Goal: Transaction & Acquisition: Purchase product/service

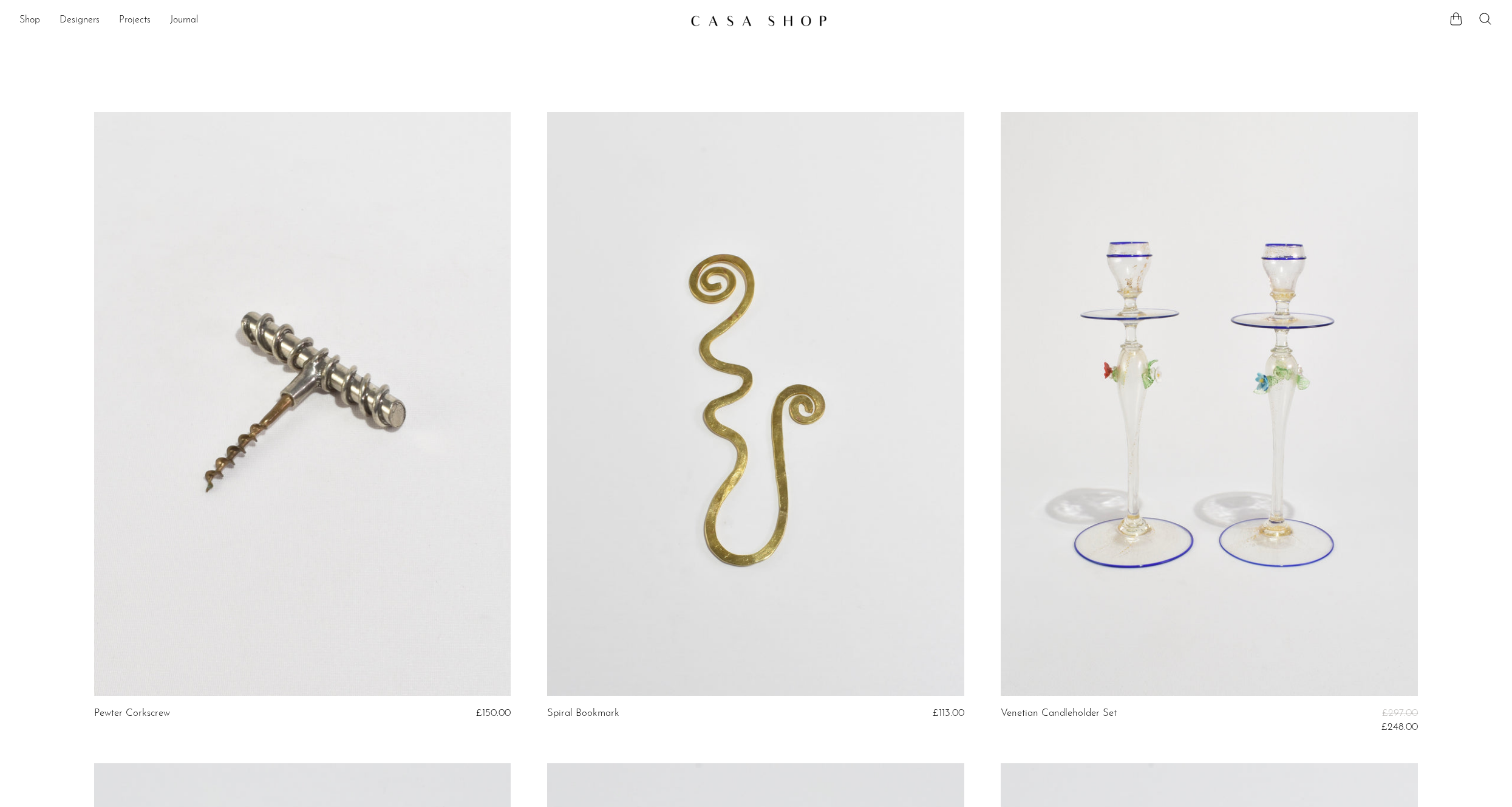
scroll to position [828, 0]
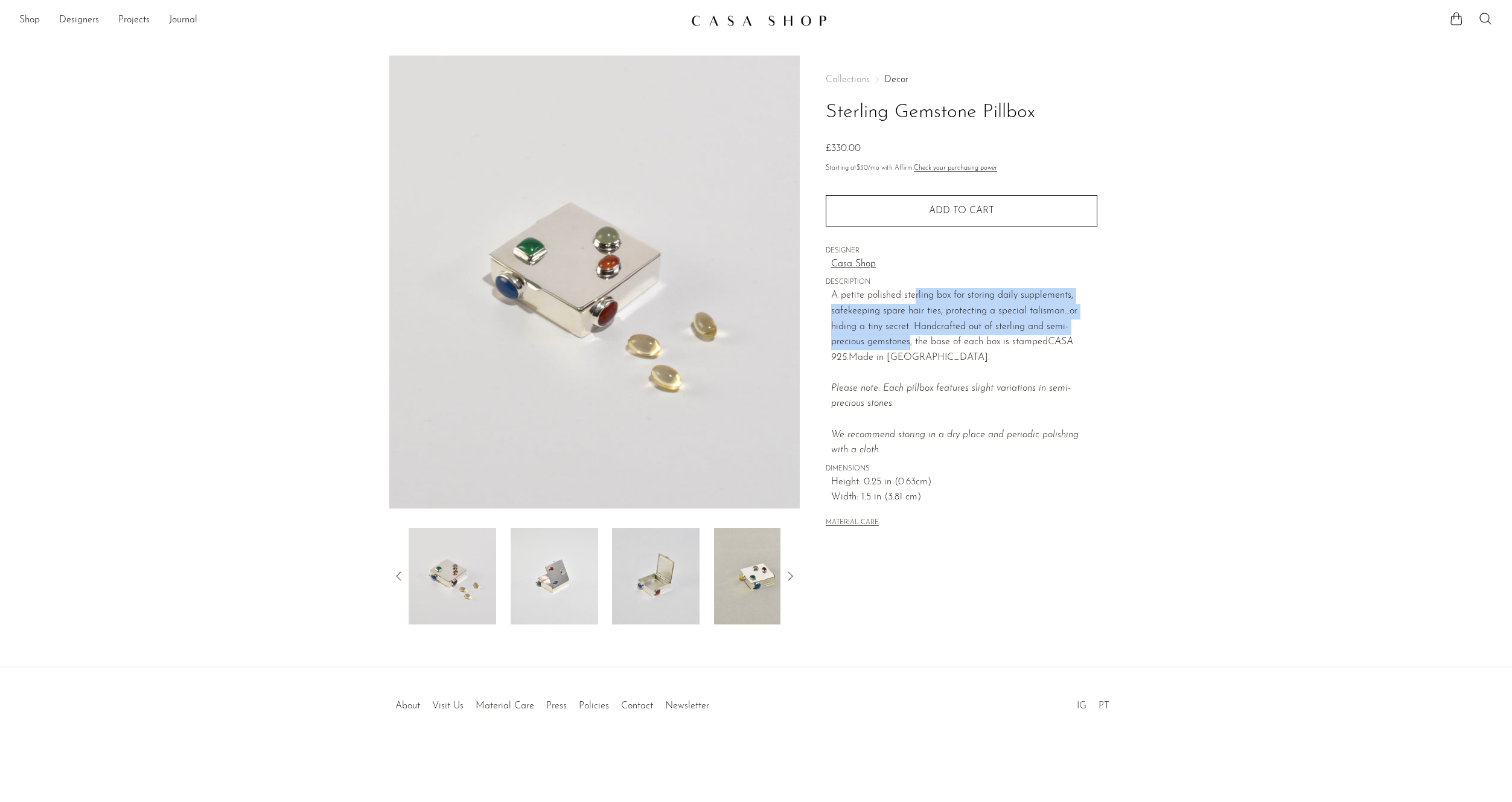
drag, startPoint x: 916, startPoint y: 291, endPoint x: 909, endPoint y: 337, distance: 46.5
click at [909, 337] on p "A petite polished sterling box for storing daily supplements, safekeeping spare…" at bounding box center [964, 373] width 266 height 170
click at [928, 290] on p "A petite polished sterling box for storing daily supplements, safekeeping spare…" at bounding box center [964, 373] width 266 height 170
drag, startPoint x: 892, startPoint y: 289, endPoint x: 909, endPoint y: 344, distance: 57.6
click at [909, 344] on p "A petite polished sterling box for storing daily supplements, safekeeping spare…" at bounding box center [964, 373] width 266 height 170
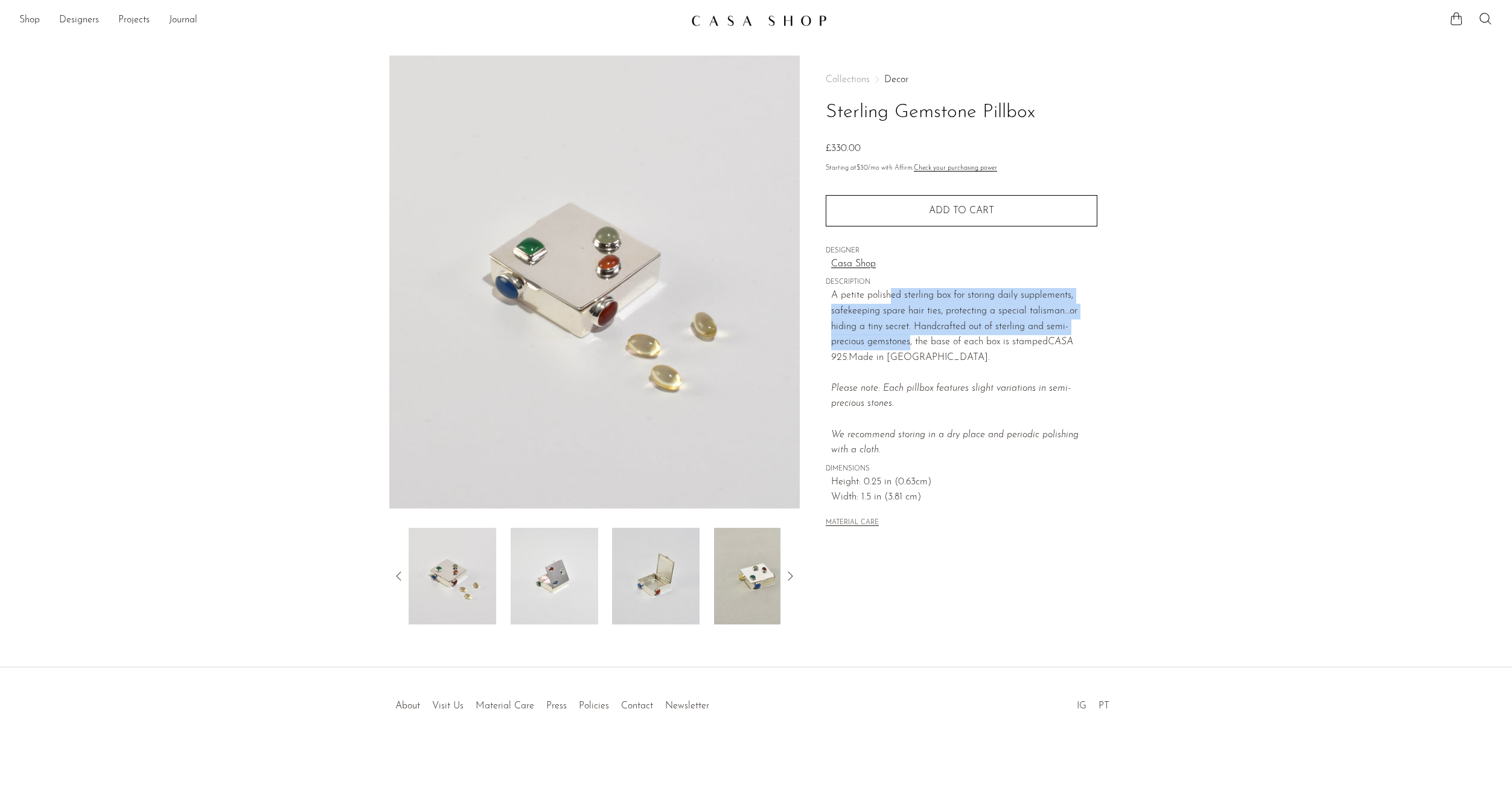
click at [929, 297] on p "A petite polished sterling box for storing daily supplements, safekeeping spare…" at bounding box center [964, 373] width 266 height 170
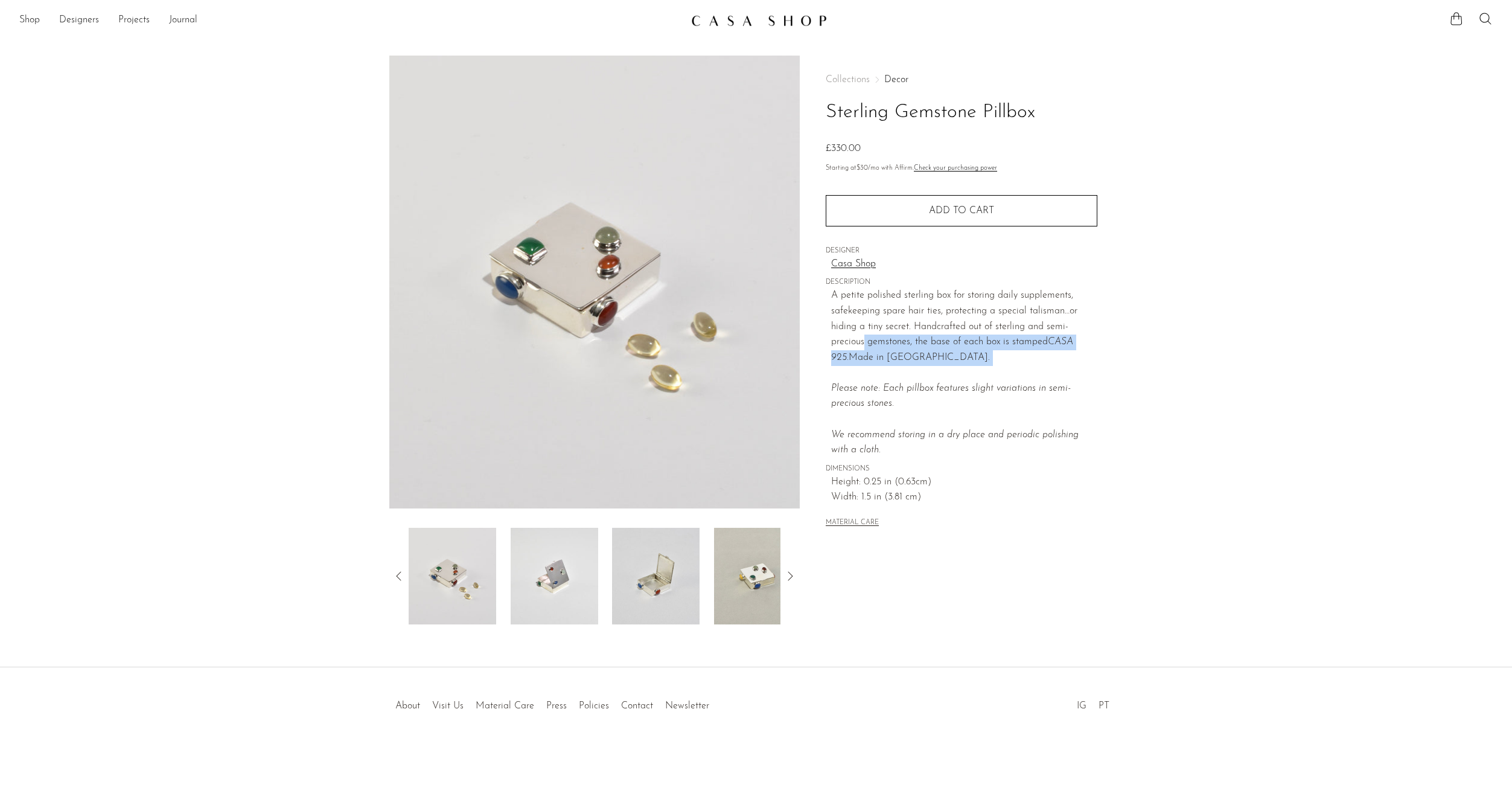
drag, startPoint x: 865, startPoint y: 344, endPoint x: 867, endPoint y: 366, distance: 22.1
click at [867, 366] on p "A petite polished sterling box for storing daily supplements, safekeeping spare…" at bounding box center [964, 373] width 266 height 170
click at [866, 366] on p "A petite polished sterling box for storing daily supplements, safekeeping spare…" at bounding box center [964, 373] width 266 height 170
drag, startPoint x: 858, startPoint y: 351, endPoint x: 864, endPoint y: 367, distance: 17.1
click at [864, 367] on p "A petite polished sterling box for storing daily supplements, safekeeping spare…" at bounding box center [964, 373] width 266 height 170
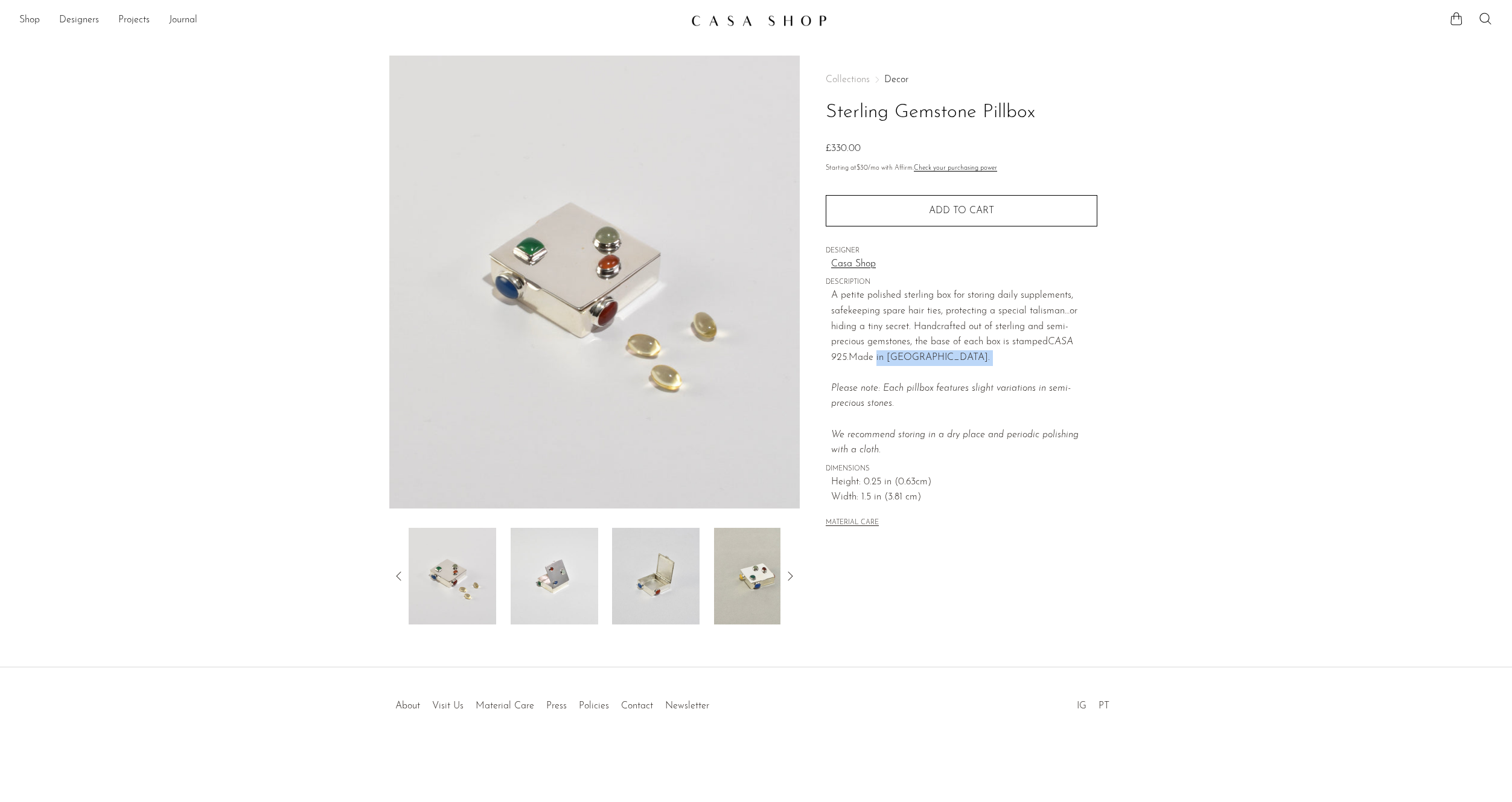
click at [864, 367] on p "A petite polished sterling box for storing daily supplements, safekeeping spare…" at bounding box center [964, 373] width 266 height 170
drag, startPoint x: 857, startPoint y: 388, endPoint x: 857, endPoint y: 396, distance: 8.0
click at [857, 396] on p "A petite polished sterling box for storing daily supplements, safekeeping spare…" at bounding box center [964, 373] width 266 height 170
drag, startPoint x: 867, startPoint y: 386, endPoint x: 866, endPoint y: 415, distance: 29.0
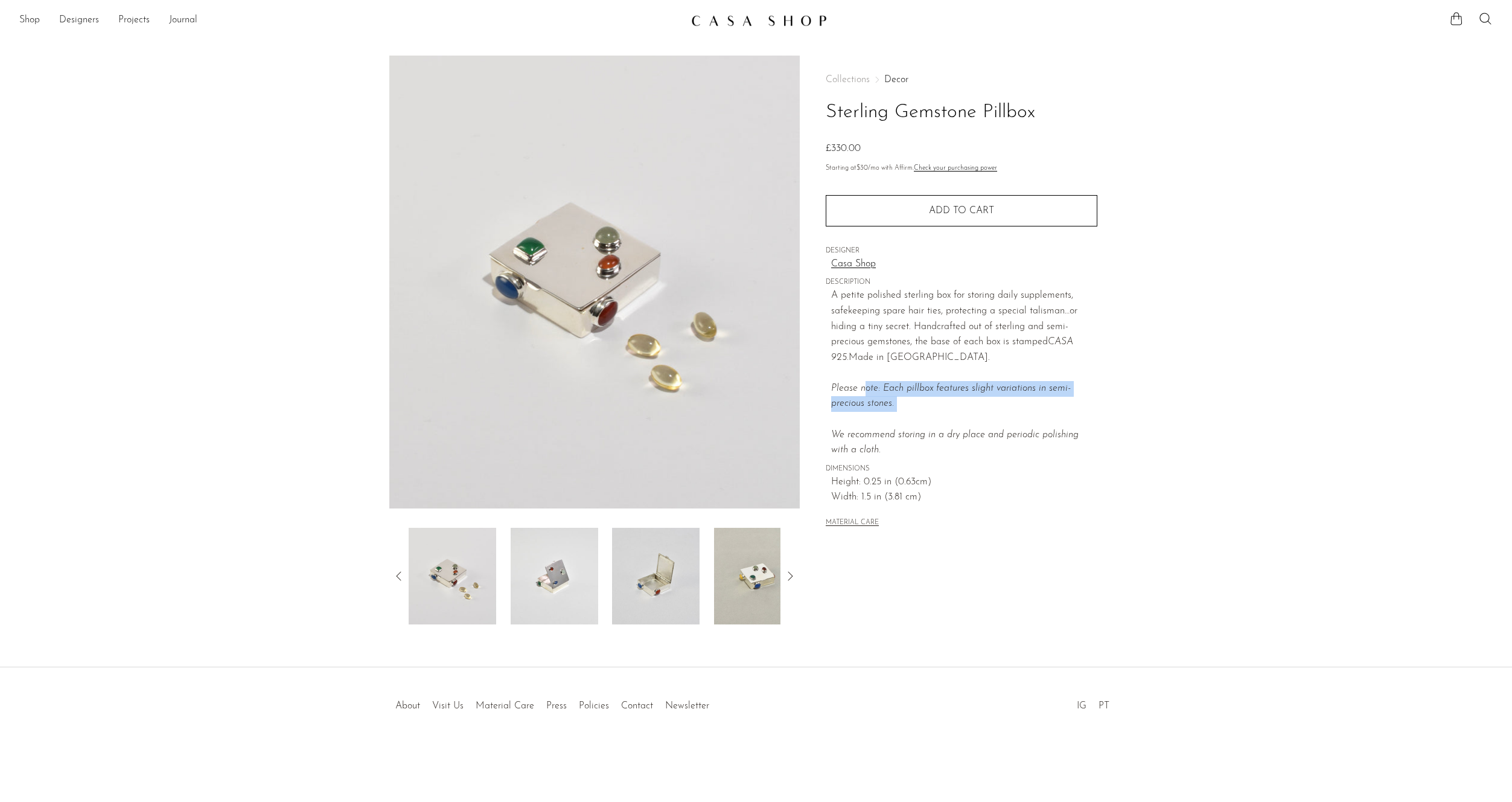
click at [866, 415] on p "A petite polished sterling box for storing daily supplements, safekeeping spare…" at bounding box center [964, 373] width 266 height 170
click at [530, 584] on img at bounding box center [554, 575] width 87 height 96
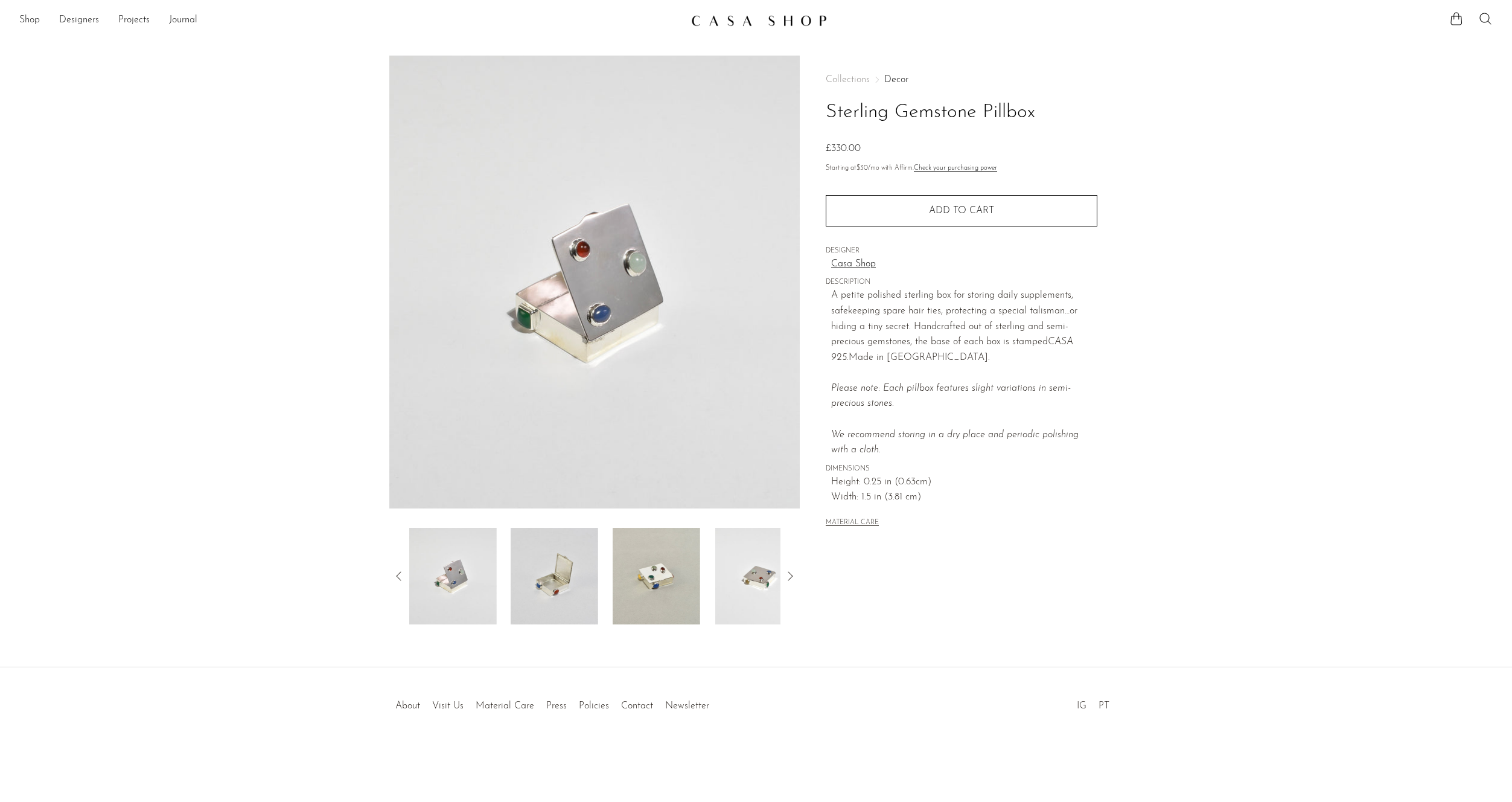
click at [463, 594] on img at bounding box center [453, 575] width 87 height 96
click at [554, 585] on img at bounding box center [554, 575] width 87 height 96
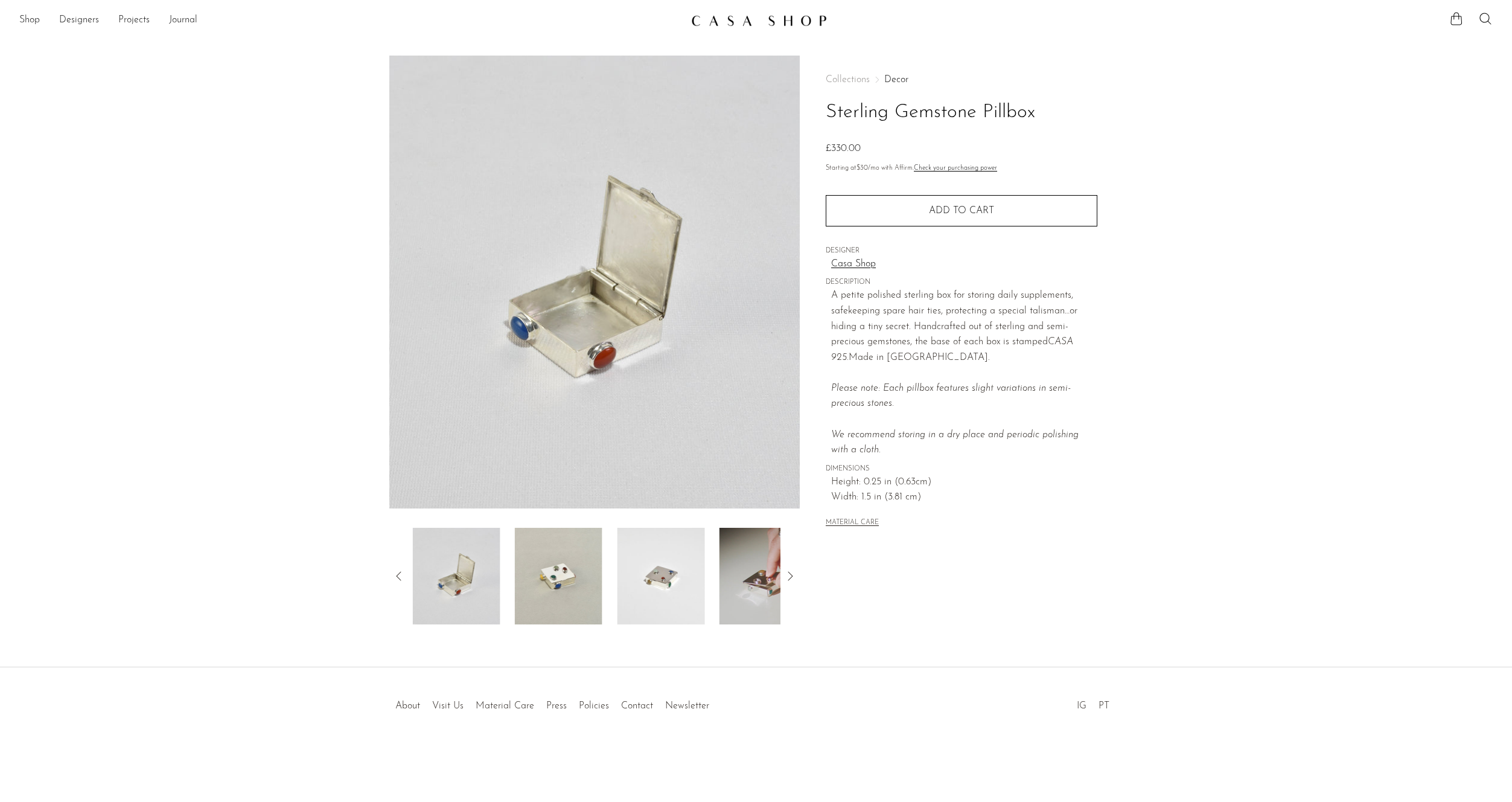
click at [556, 577] on img at bounding box center [558, 575] width 87 height 96
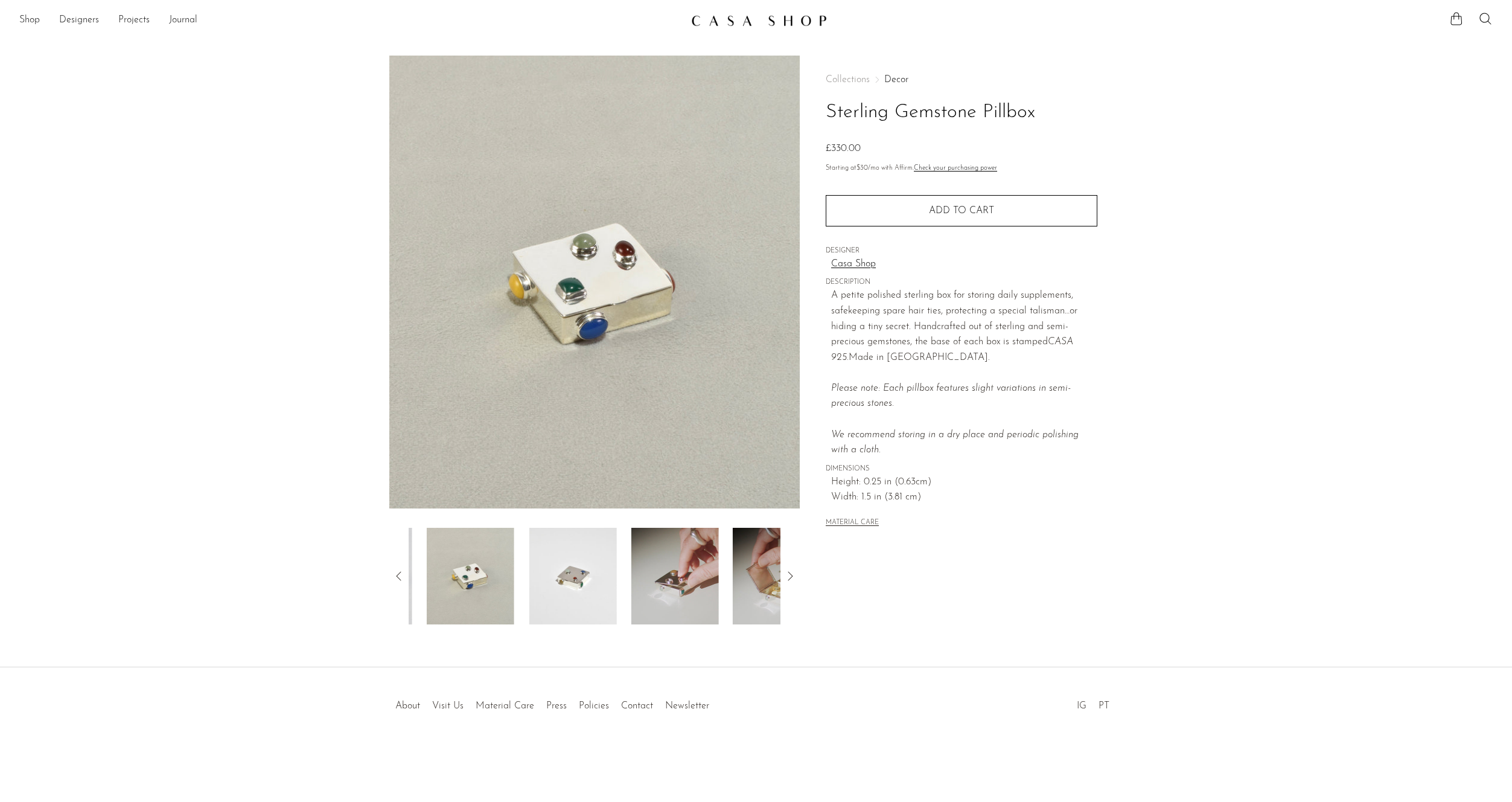
click at [597, 577] on img at bounding box center [573, 575] width 87 height 96
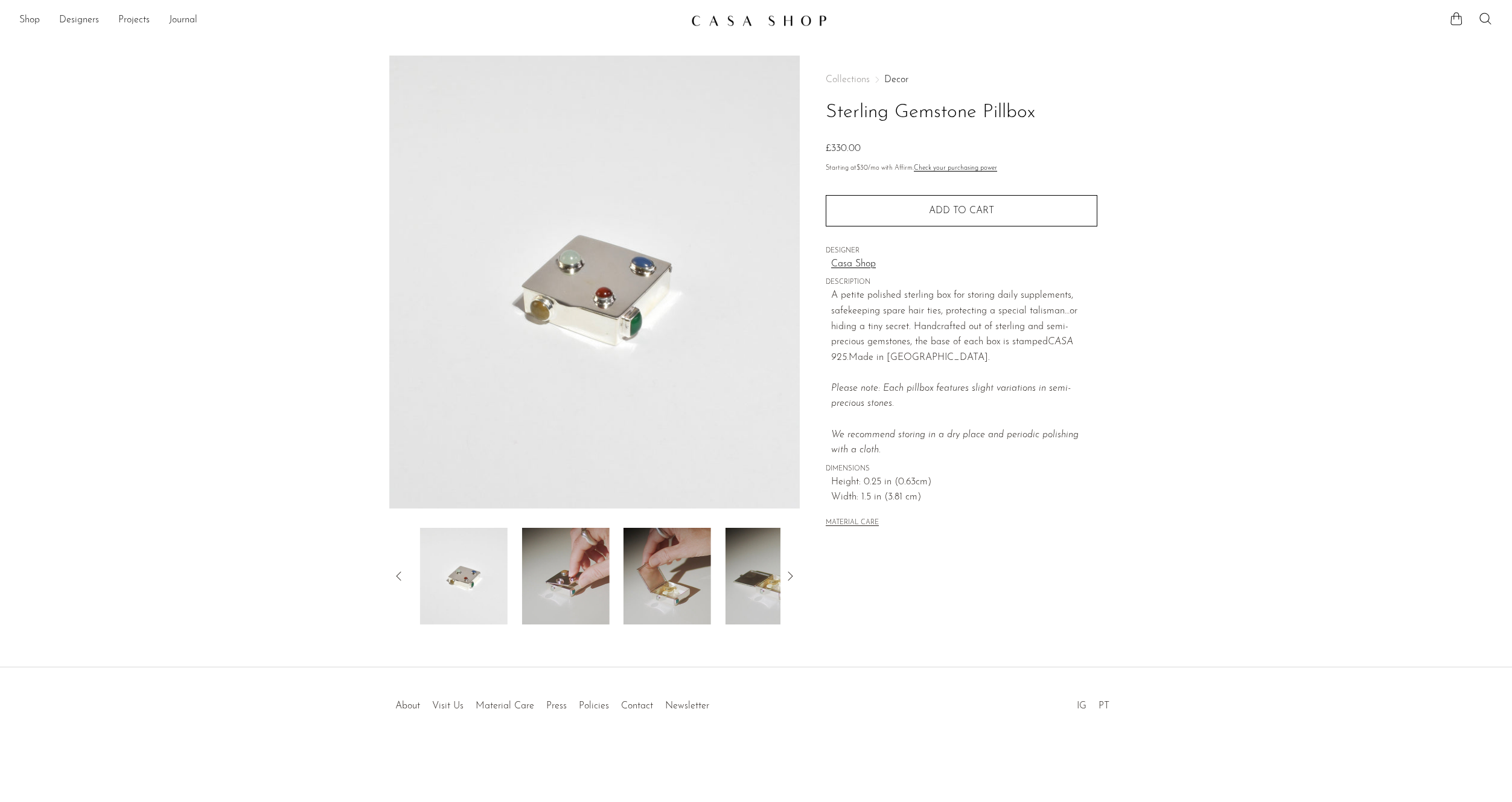
click at [623, 585] on img at bounding box center [667, 575] width 87 height 96
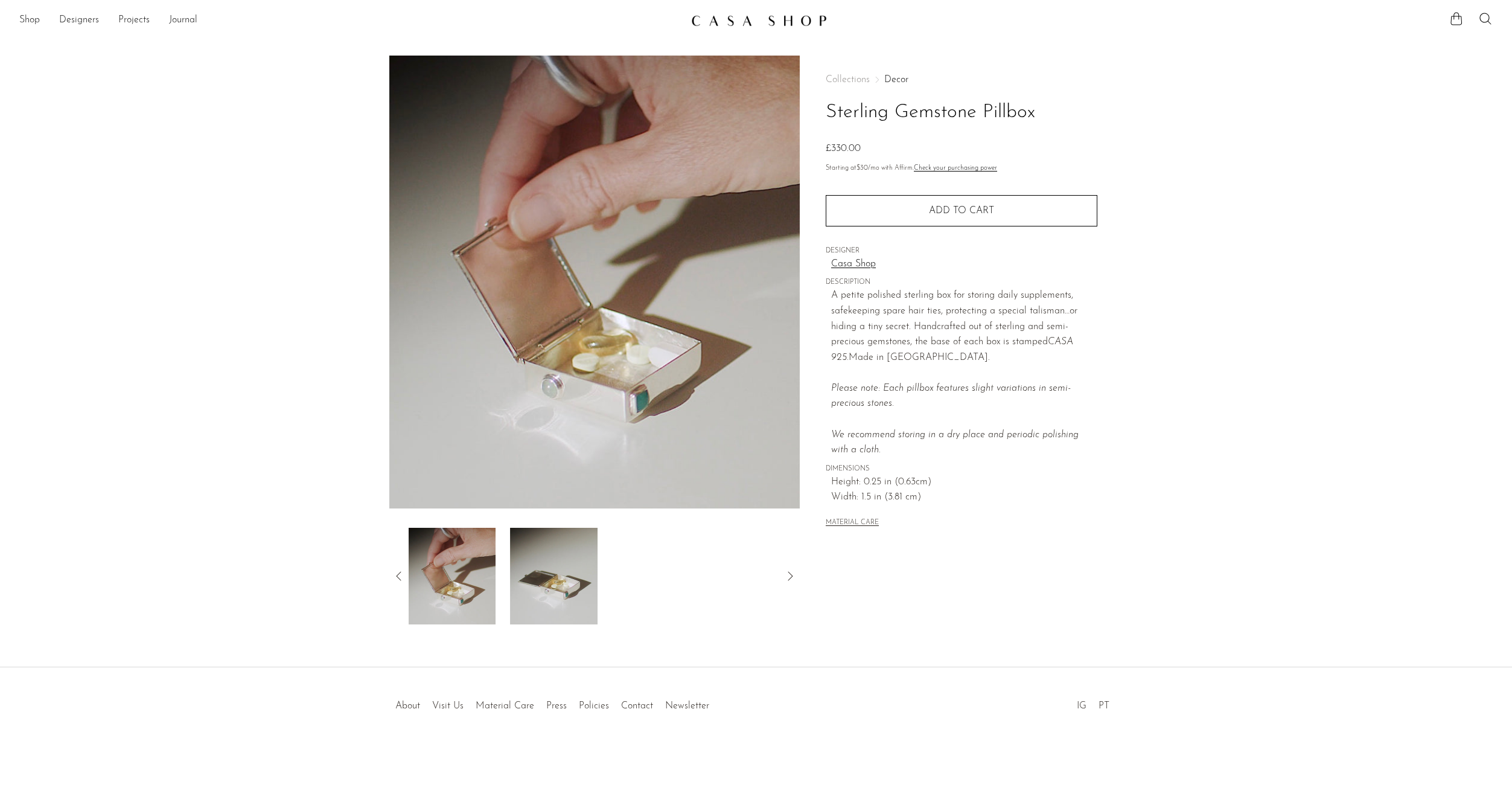
click at [545, 586] on img at bounding box center [554, 575] width 87 height 96
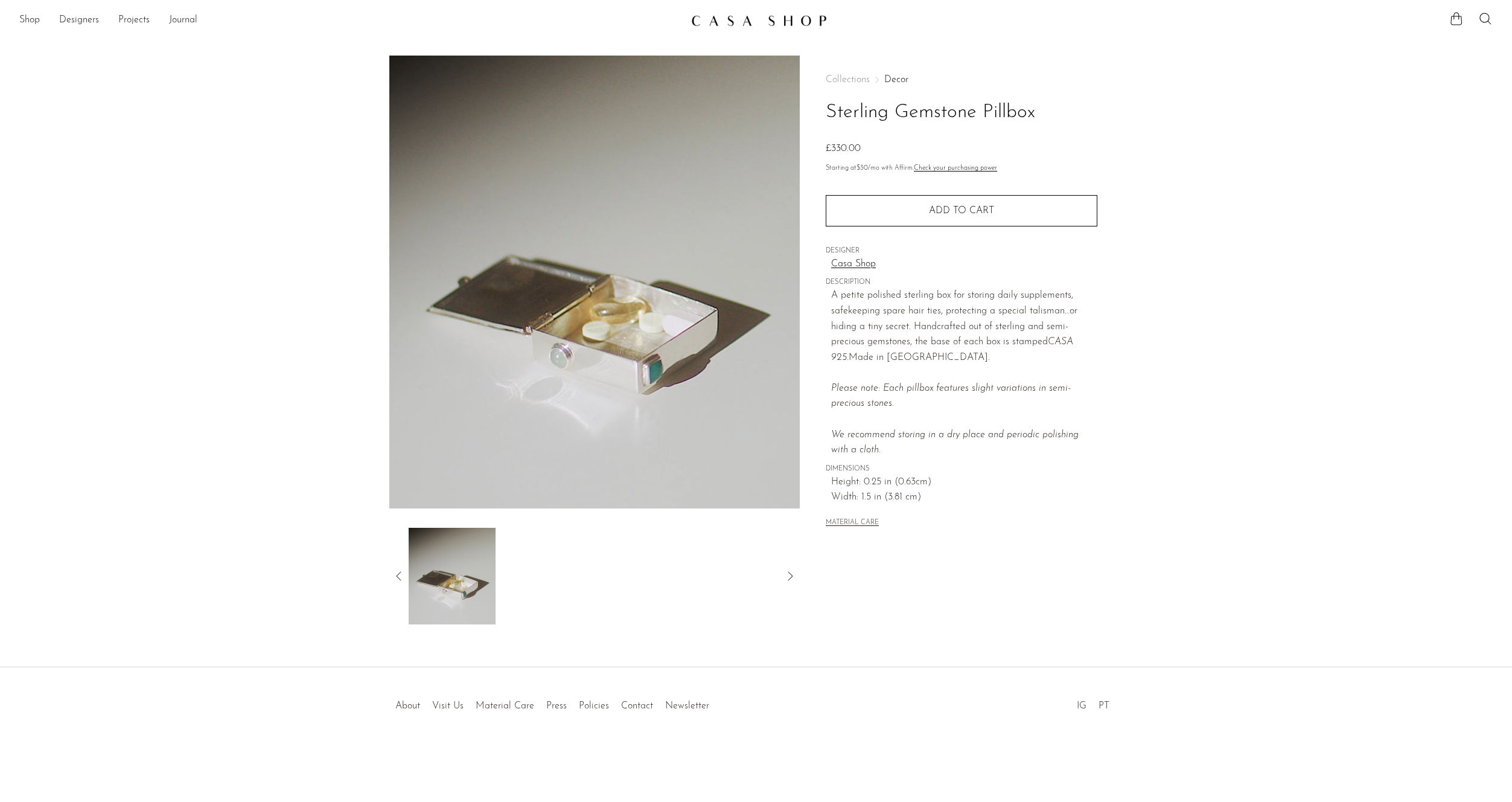
click at [393, 575] on icon at bounding box center [398, 576] width 15 height 15
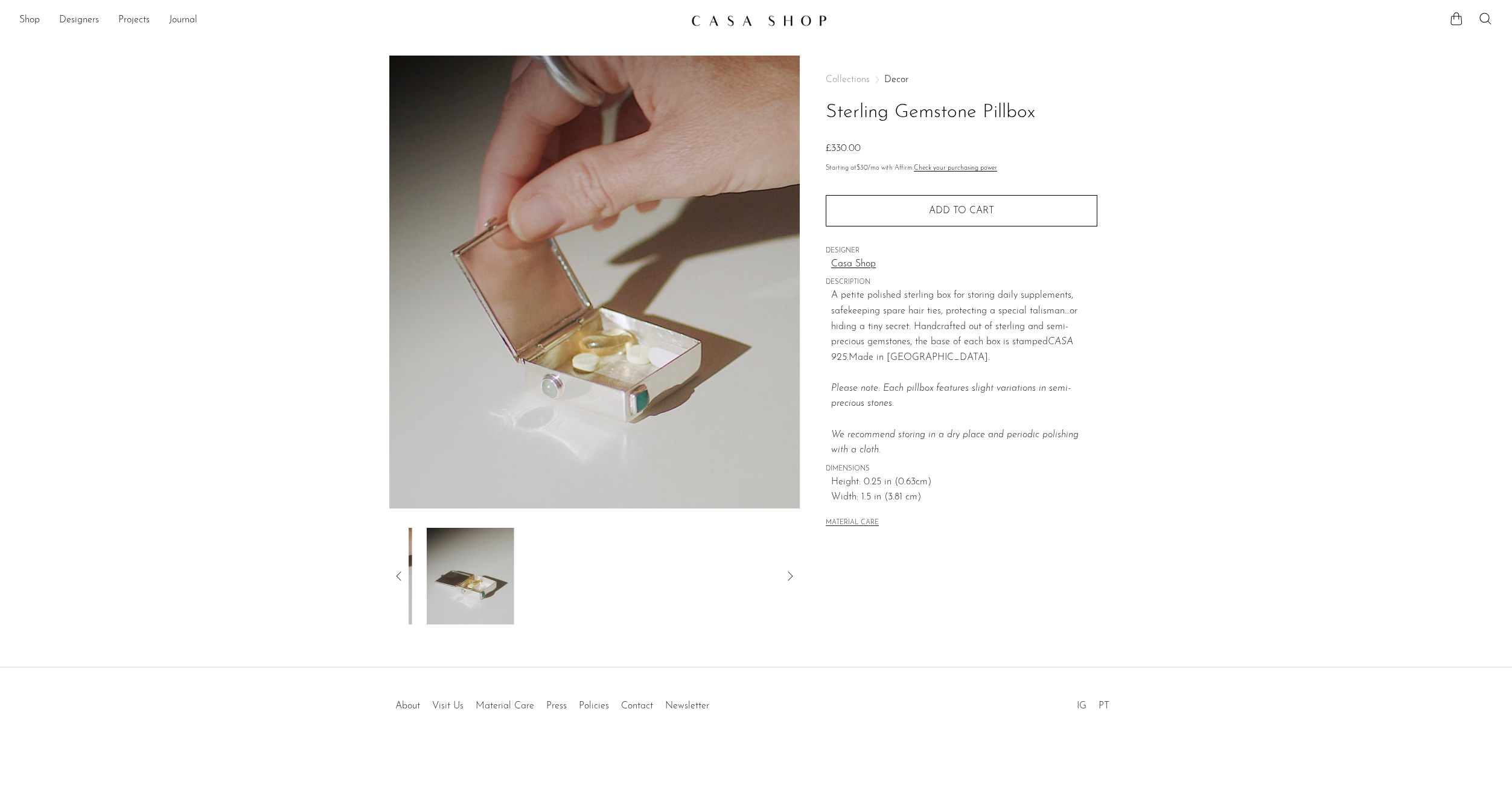
click at [393, 575] on icon at bounding box center [398, 576] width 15 height 15
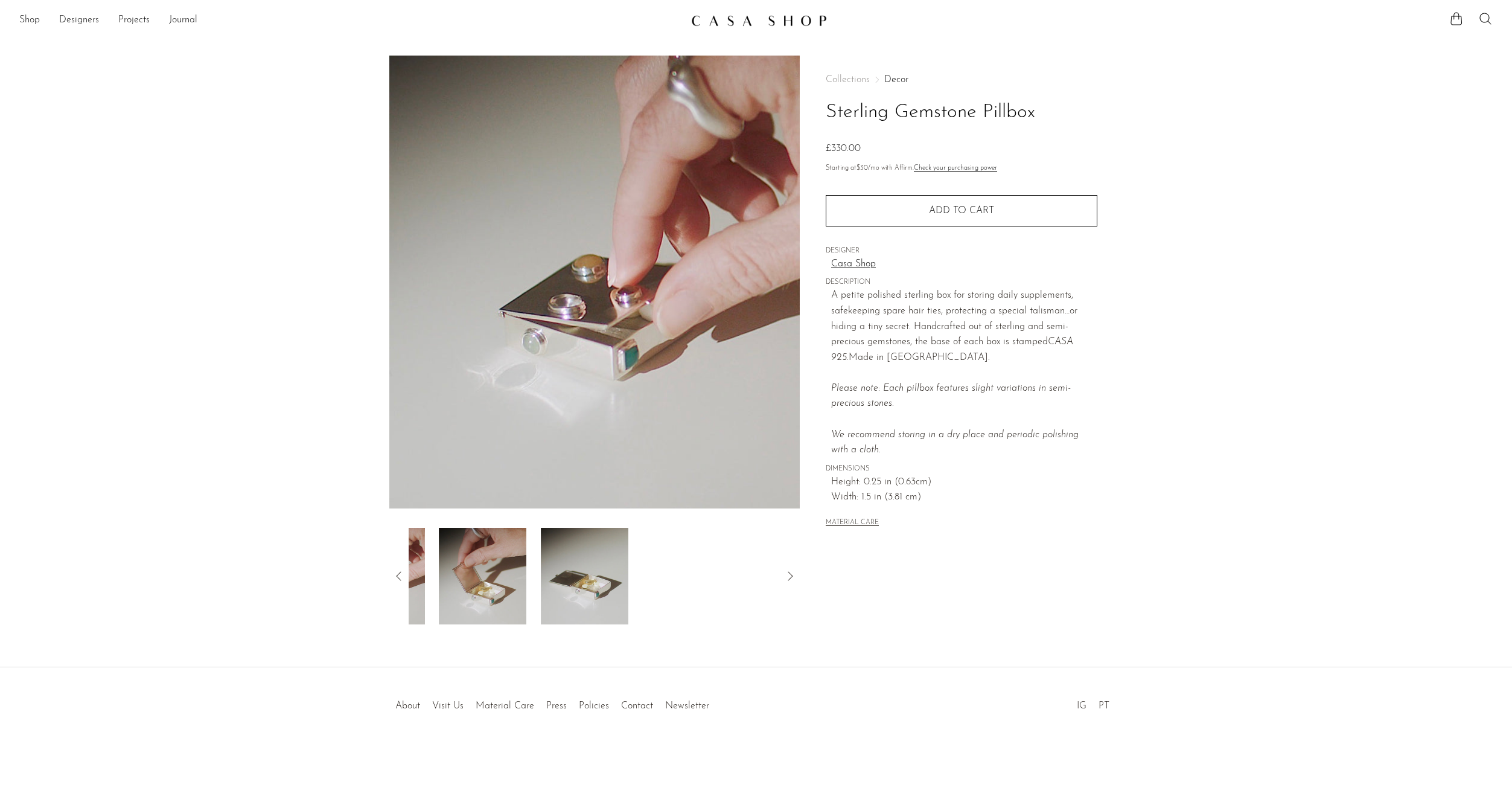
click at [393, 575] on icon at bounding box center [398, 576] width 15 height 15
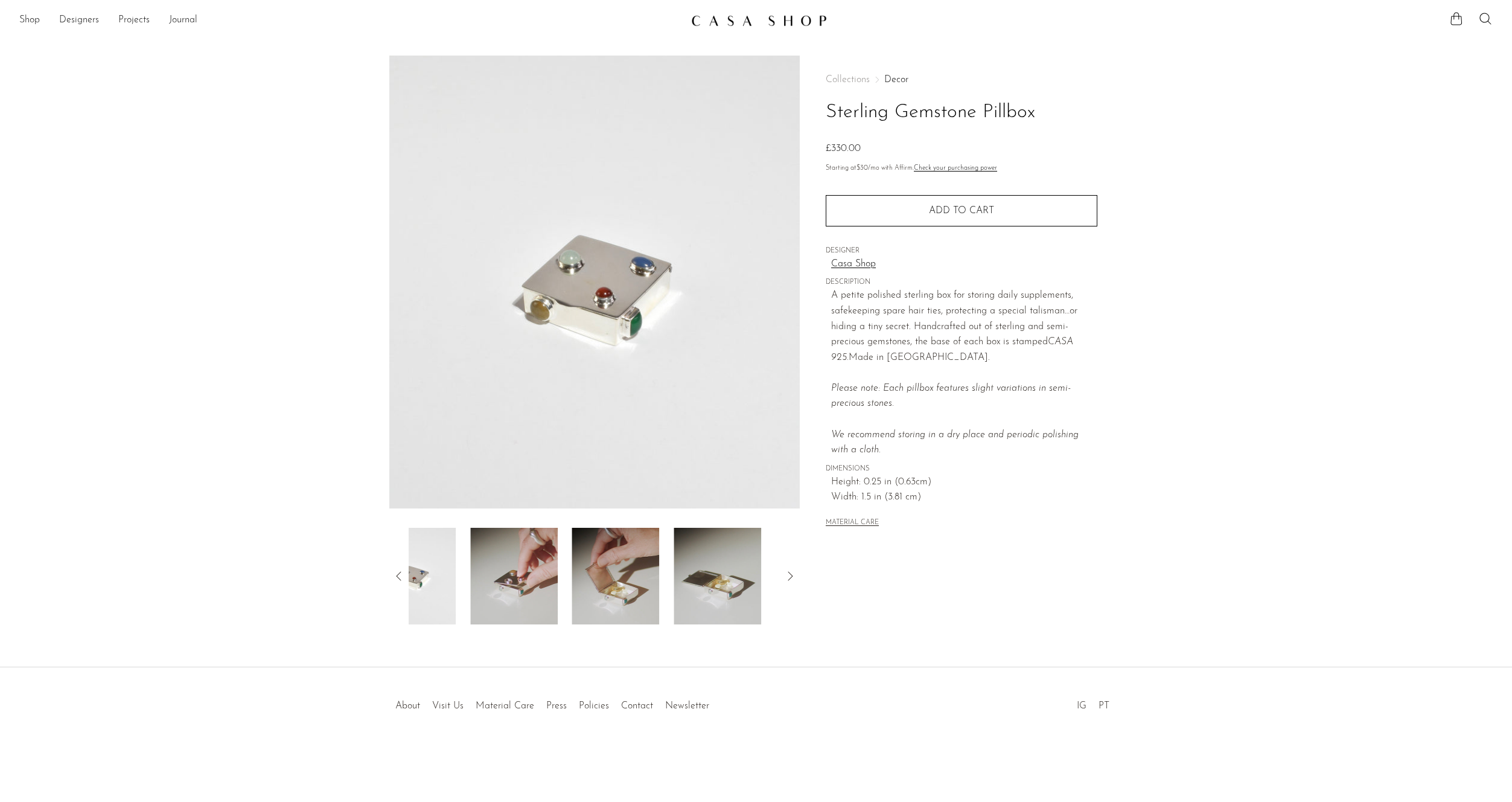
click at [393, 575] on icon at bounding box center [398, 576] width 15 height 15
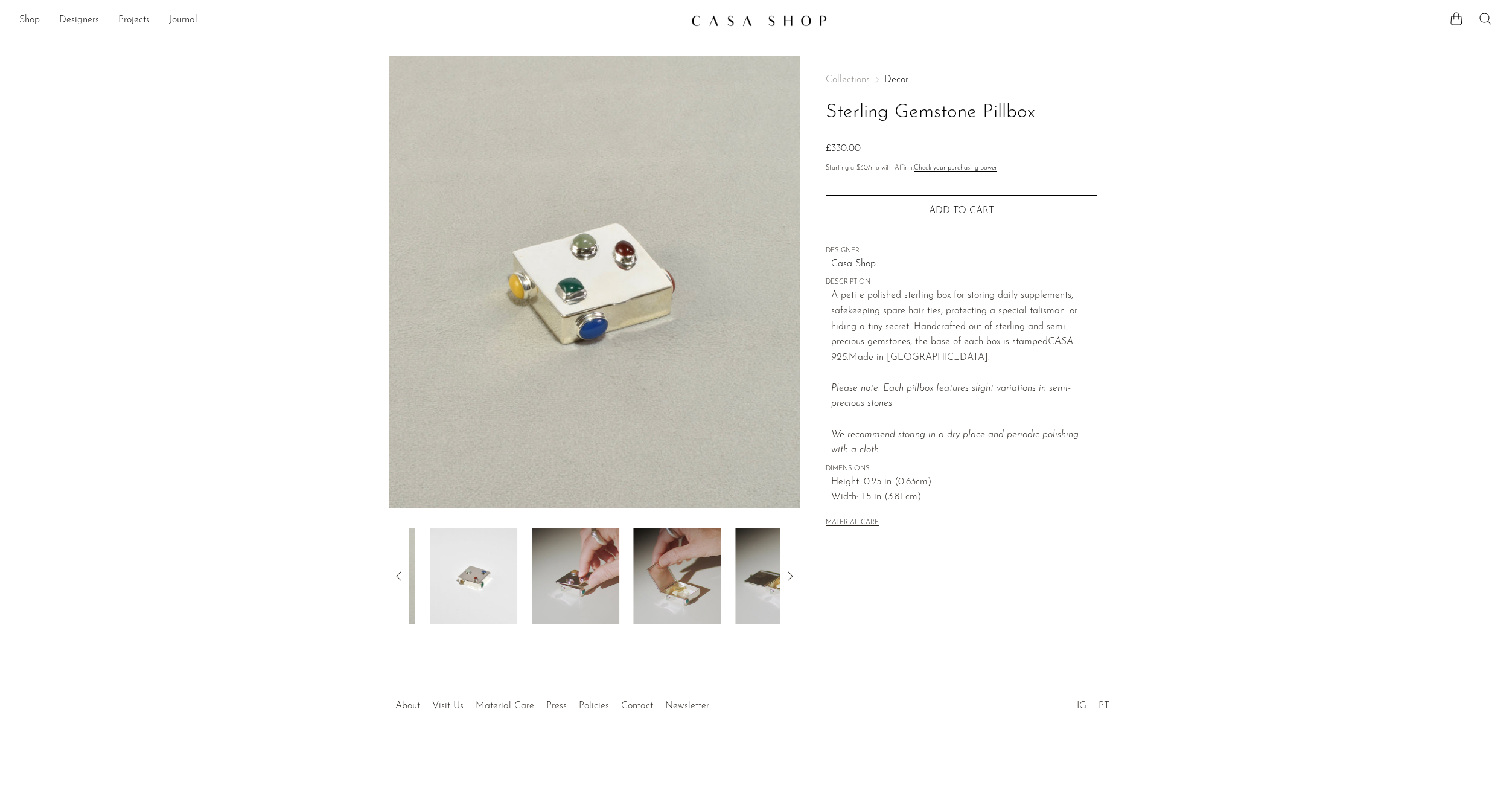
click at [393, 575] on icon at bounding box center [398, 576] width 15 height 15
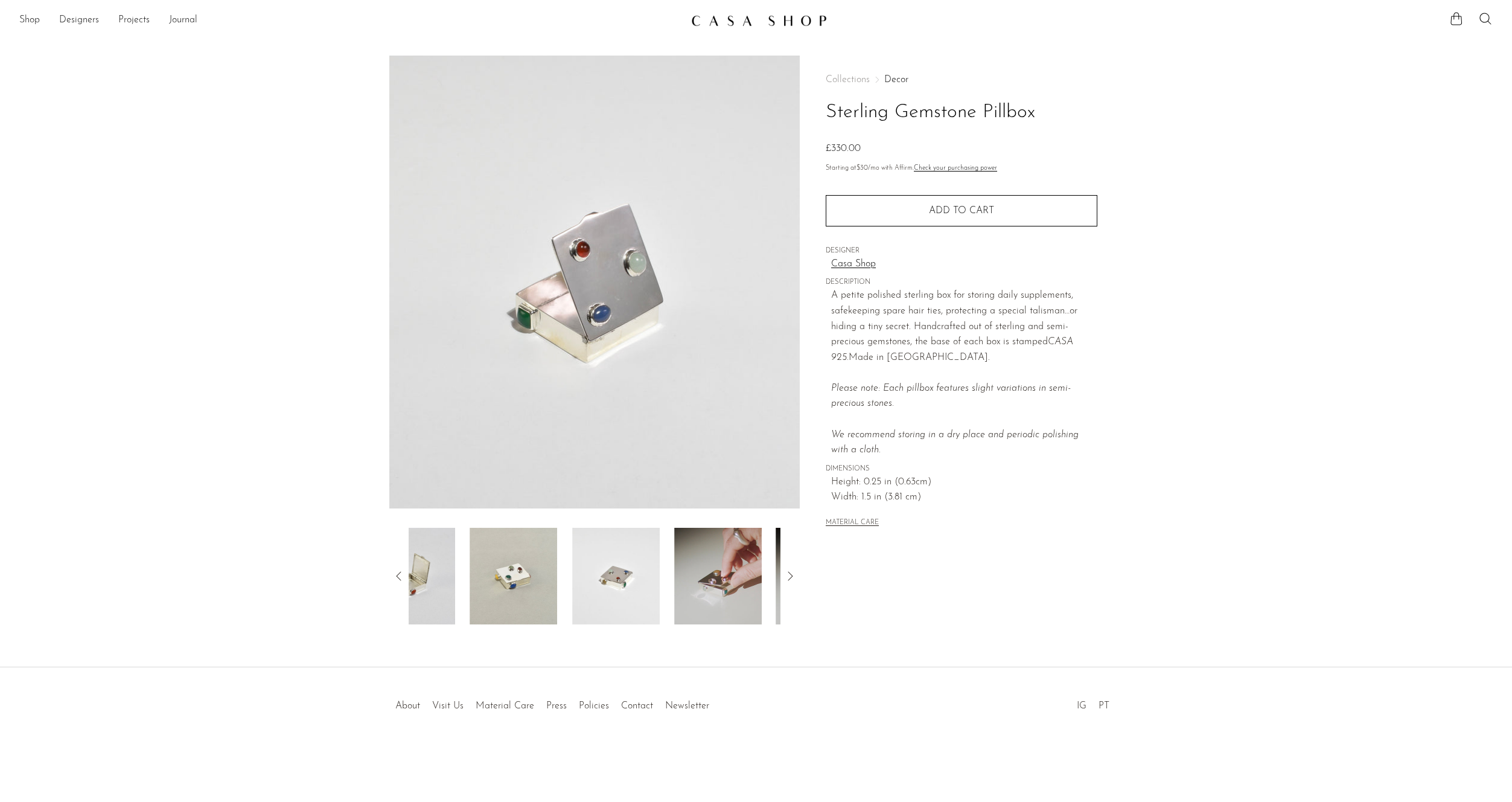
click at [393, 575] on icon at bounding box center [398, 576] width 15 height 15
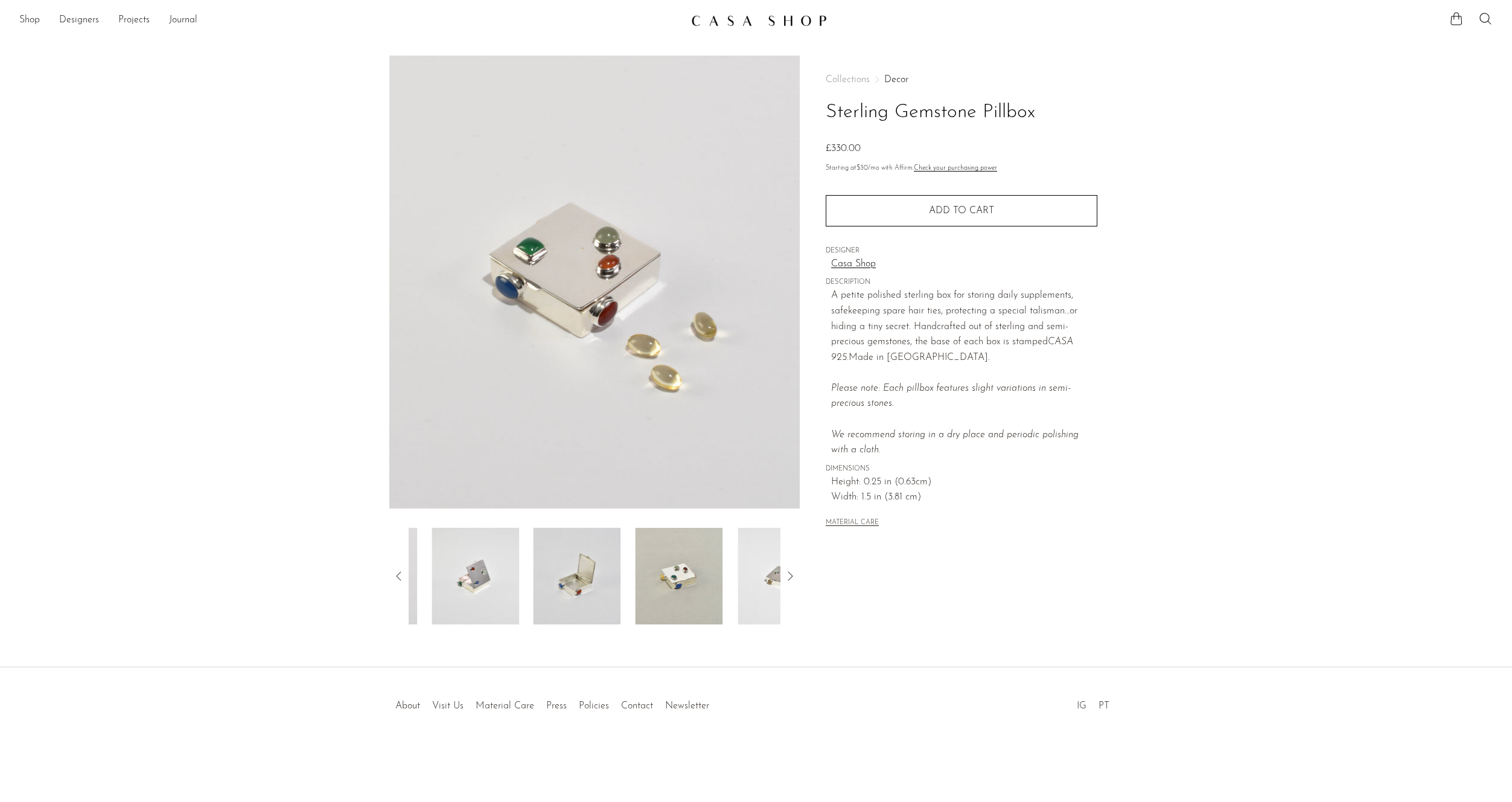
click at [393, 575] on icon at bounding box center [398, 576] width 15 height 15
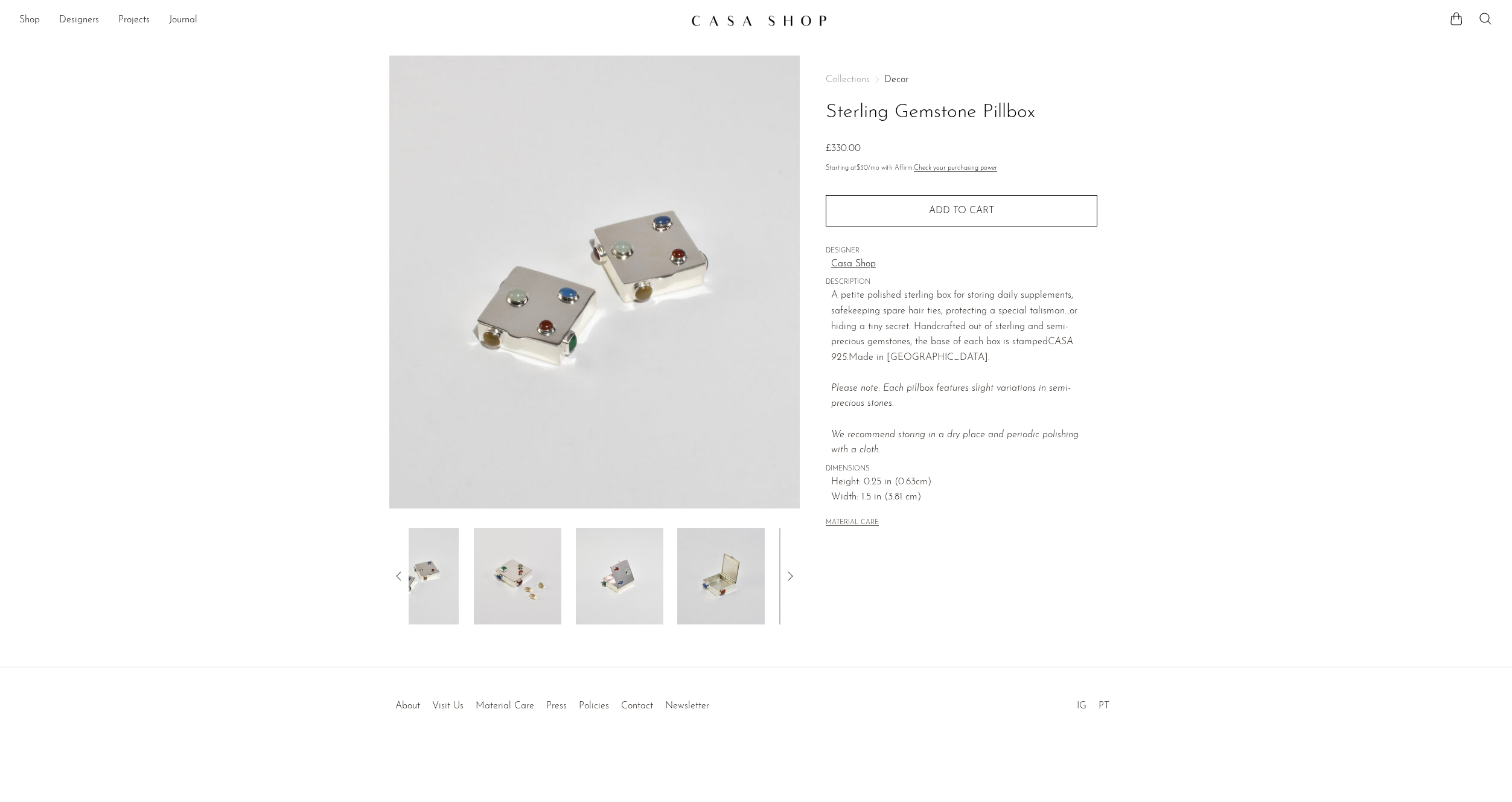
click at [393, 575] on icon at bounding box center [398, 576] width 15 height 15
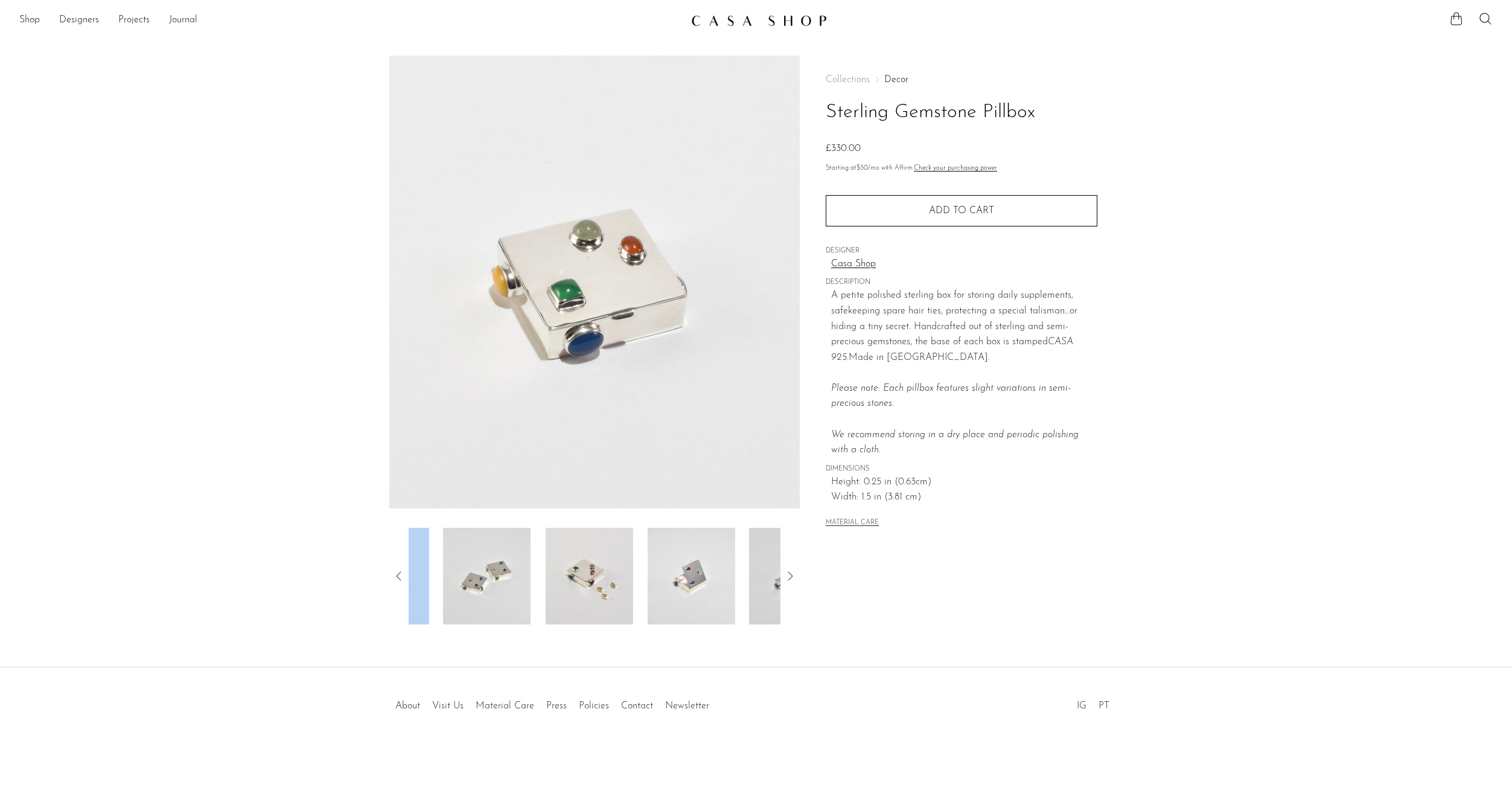
click at [393, 575] on icon at bounding box center [398, 576] width 15 height 15
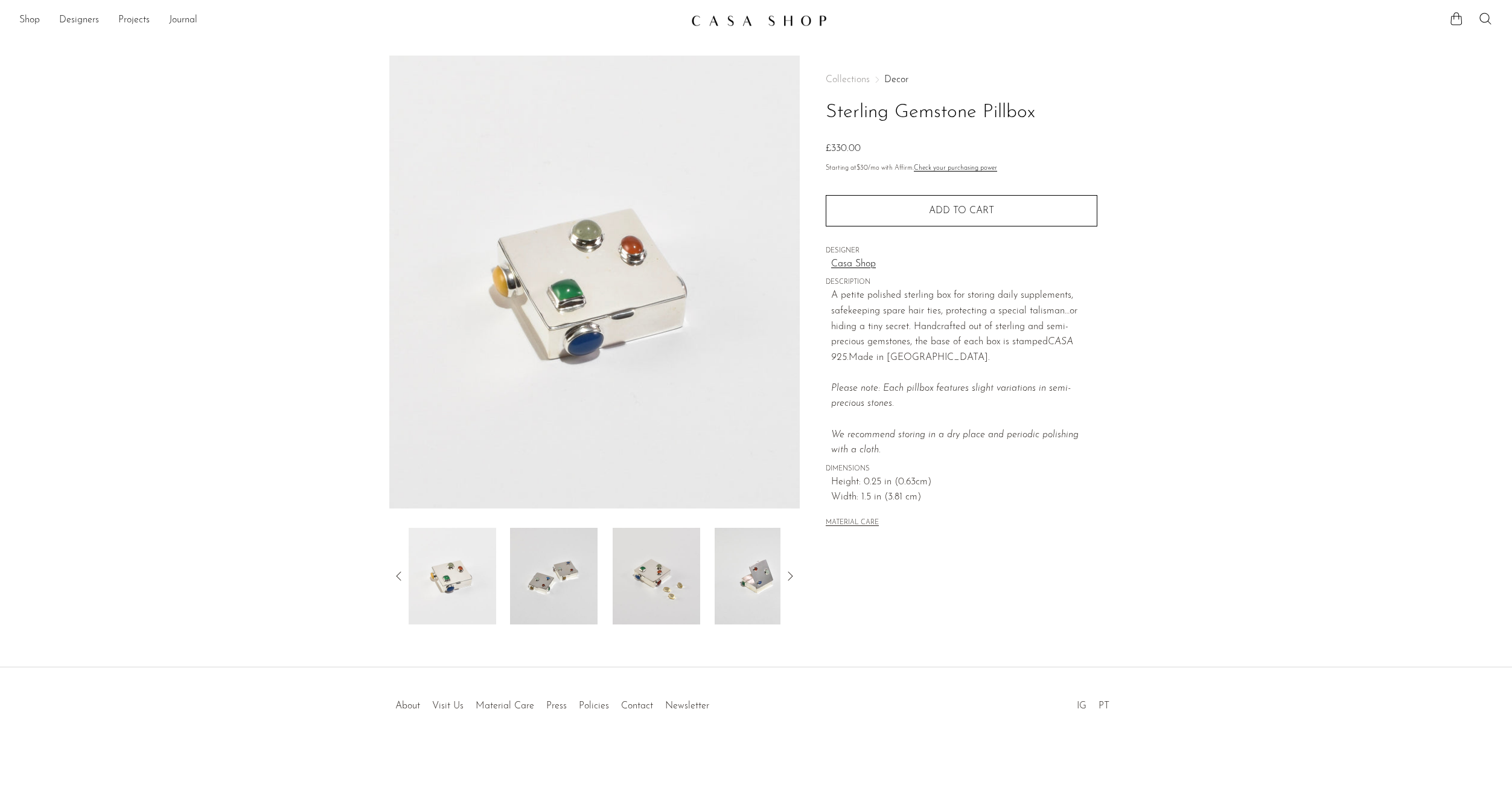
click at [311, 585] on section "Sterling Gemstone Pillbox £330.00" at bounding box center [756, 340] width 1512 height 569
click at [1262, 228] on section "Sterling Gemstone Pillbox £330.00" at bounding box center [756, 340] width 1512 height 569
